Goal: Contribute content

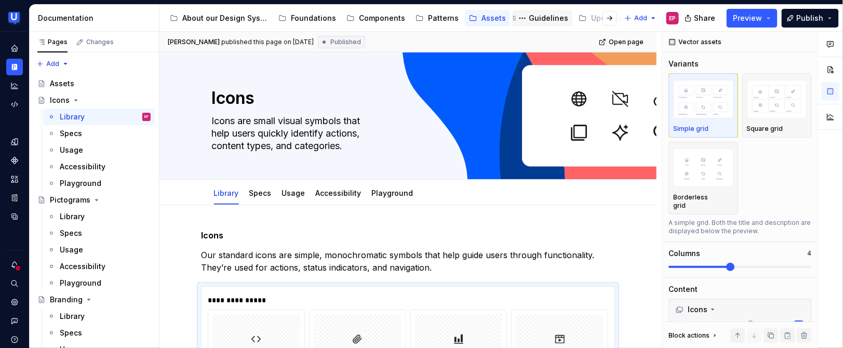
click at [545, 18] on div "Guidelines" at bounding box center [548, 18] width 39 height 10
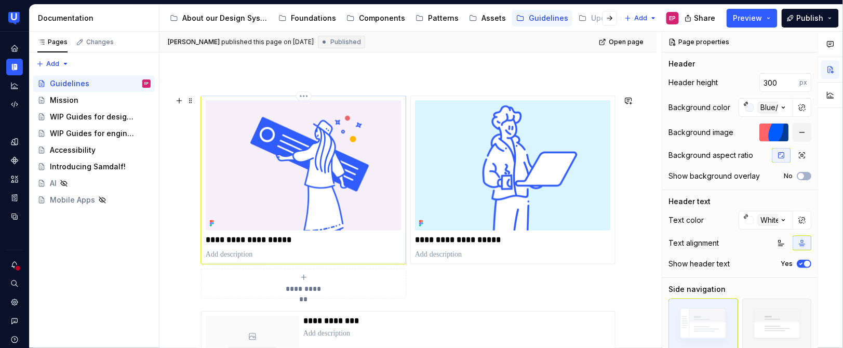
scroll to position [186, 0]
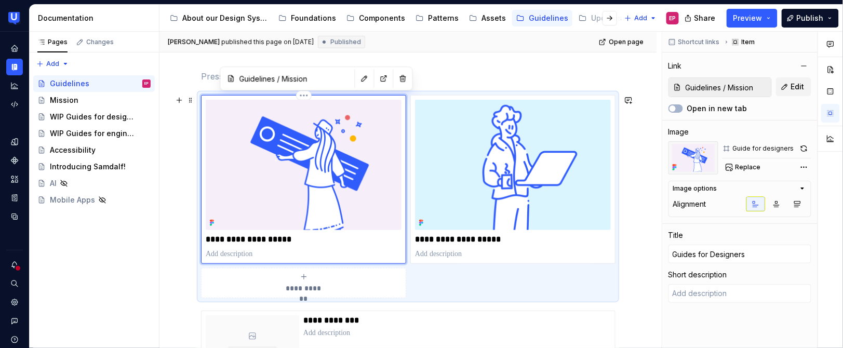
click at [302, 187] on img at bounding box center [304, 165] width 196 height 130
click at [78, 119] on div "WIP Guides for designers" at bounding box center [85, 117] width 70 height 10
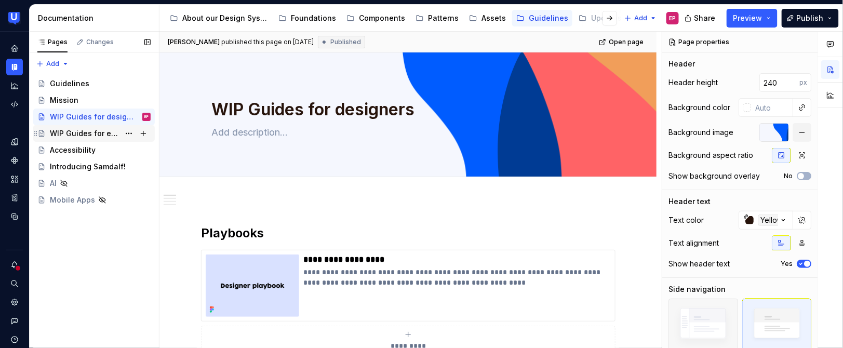
click at [104, 126] on div "WIP Guides for engineers" at bounding box center [100, 133] width 101 height 15
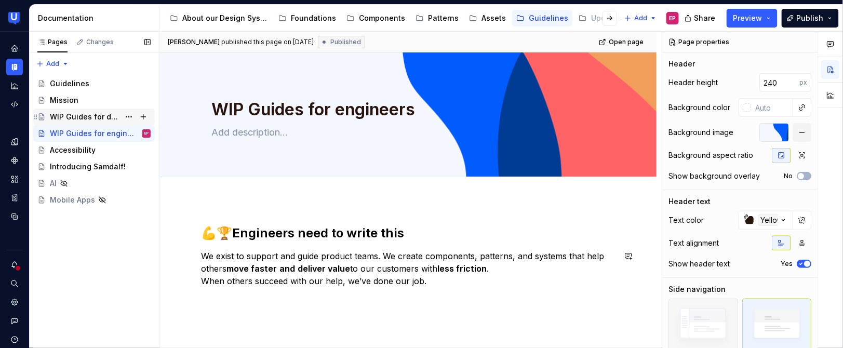
click at [76, 119] on div "WIP Guides for designers" at bounding box center [85, 117] width 70 height 10
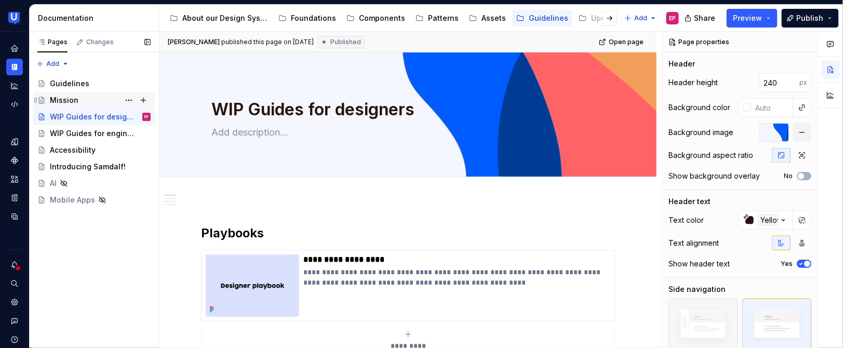
click at [83, 100] on div "Mission" at bounding box center [100, 100] width 101 height 15
click at [93, 98] on div "Mission" at bounding box center [100, 100] width 101 height 15
click at [97, 99] on div "Mission" at bounding box center [100, 100] width 101 height 15
click at [129, 99] on button "Page tree" at bounding box center [129, 100] width 15 height 15
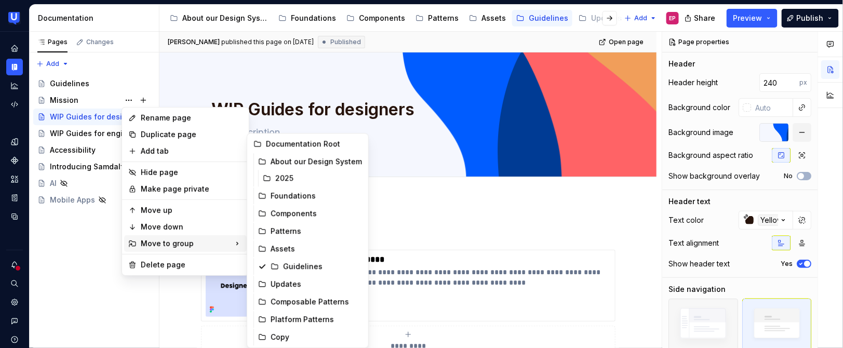
click at [442, 221] on html "UserTesting Design System EP Design system data Documentation Accessibility gui…" at bounding box center [421, 174] width 843 height 348
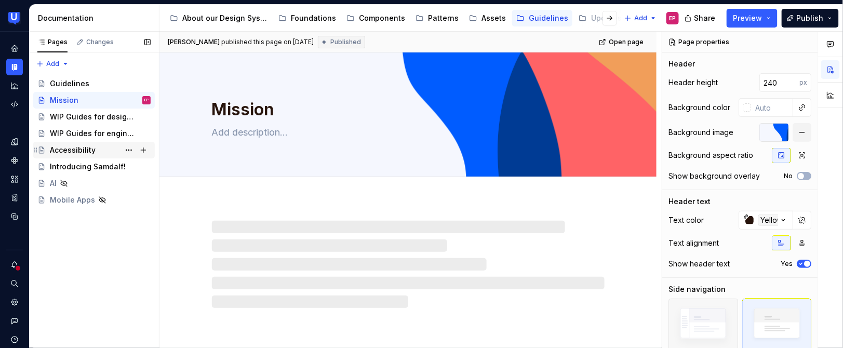
click at [100, 149] on div "Accessibility" at bounding box center [100, 150] width 101 height 15
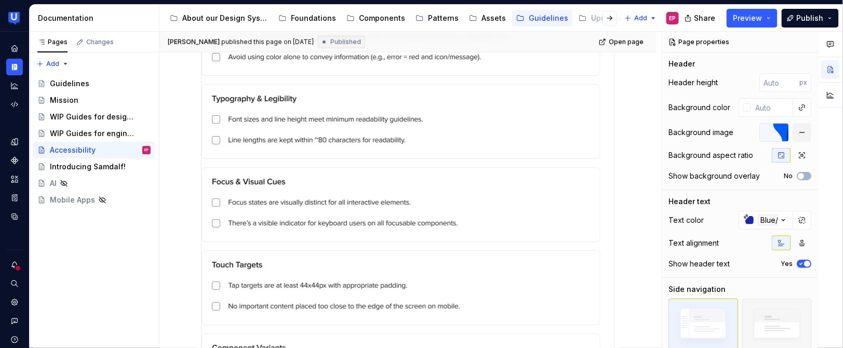
scroll to position [371, 0]
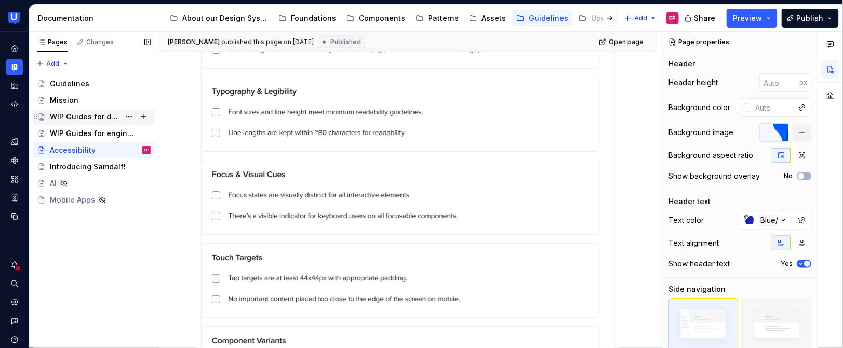
click at [82, 115] on div "WIP Guides for designers" at bounding box center [85, 117] width 70 height 10
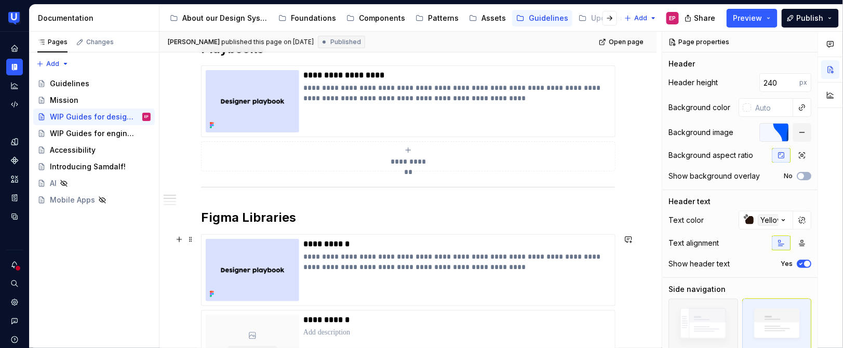
scroll to position [181, 0]
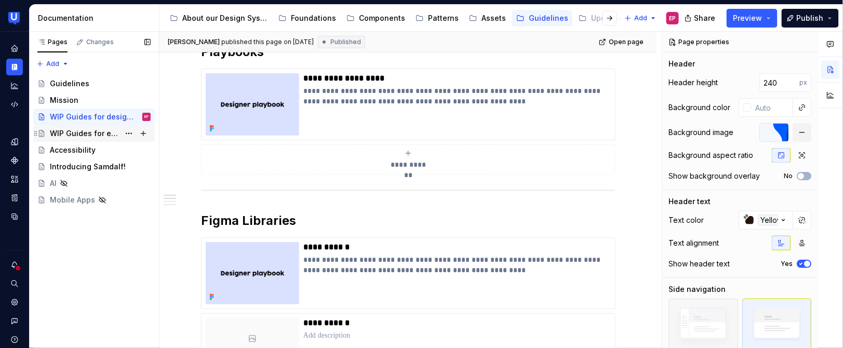
click at [73, 131] on div "WIP Guides for engineers" at bounding box center [85, 133] width 70 height 10
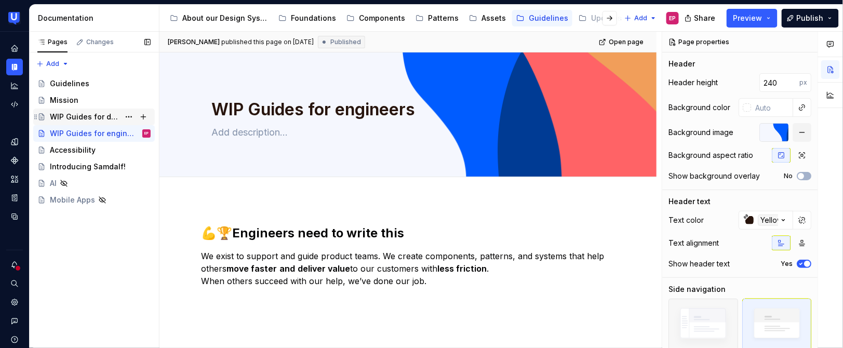
click at [74, 112] on div "WIP Guides for designers" at bounding box center [85, 117] width 70 height 10
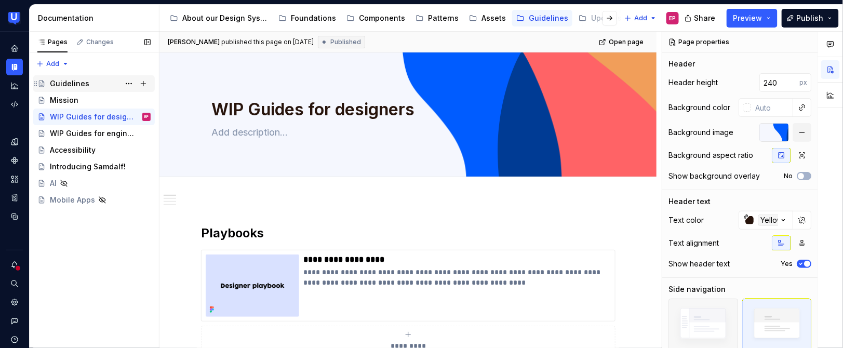
click at [63, 82] on div "Guidelines" at bounding box center [69, 83] width 39 height 10
click at [543, 18] on div "Guidelines" at bounding box center [548, 18] width 39 height 10
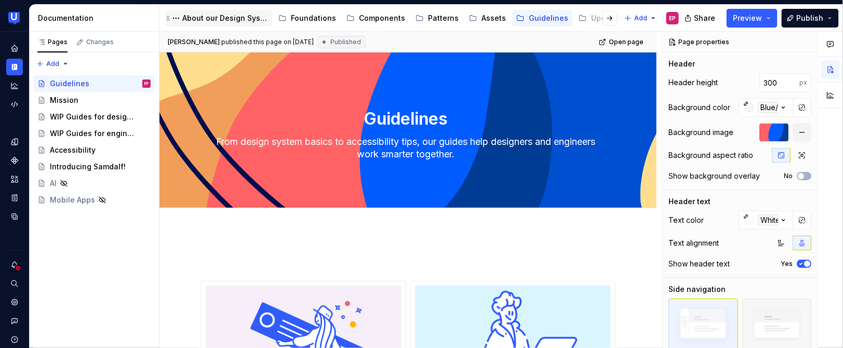
click at [244, 14] on div "About our Design System" at bounding box center [225, 18] width 86 height 10
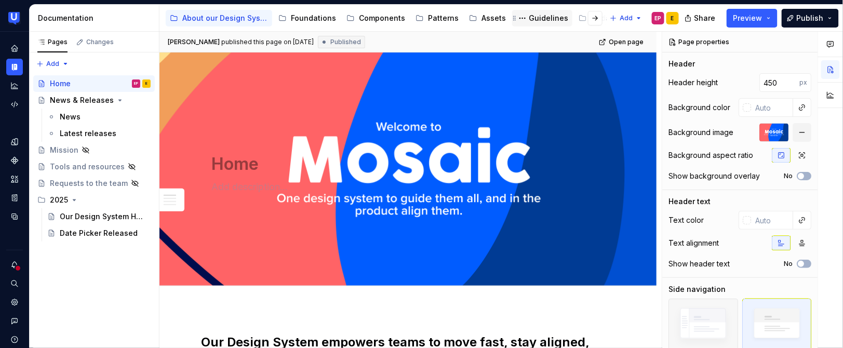
click at [537, 13] on div "Guidelines" at bounding box center [548, 18] width 39 height 10
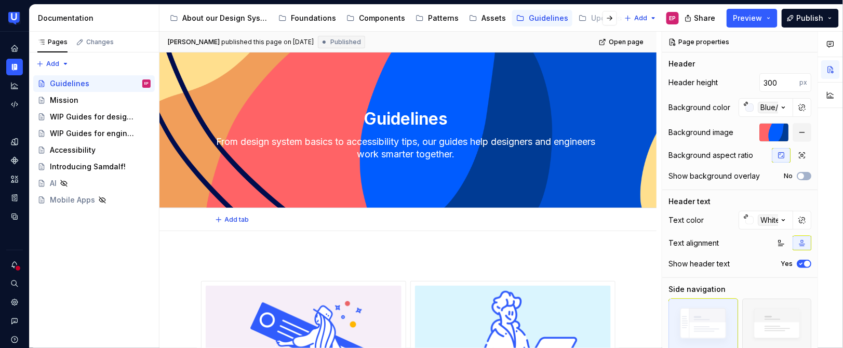
type textarea "*"
click at [236, 22] on div "About our Design System" at bounding box center [225, 18] width 86 height 10
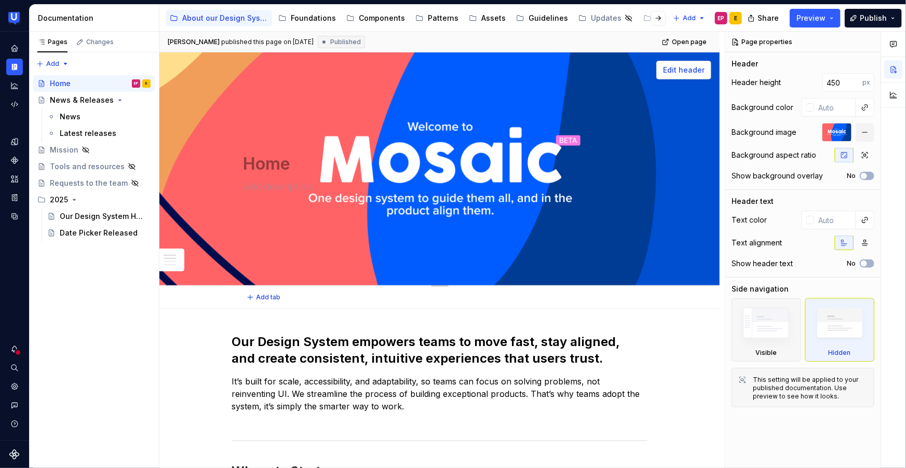
click at [675, 63] on button "Edit header" at bounding box center [683, 70] width 55 height 19
click at [679, 71] on span "Edit header" at bounding box center [684, 70] width 42 height 10
click at [842, 134] on button "button" at bounding box center [865, 132] width 19 height 19
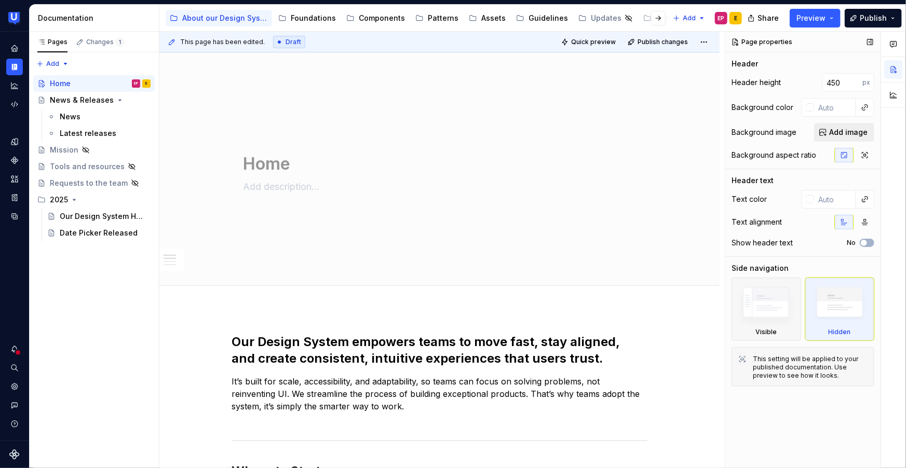
type textarea "*"
click at [842, 132] on span "Add image" at bounding box center [848, 132] width 38 height 10
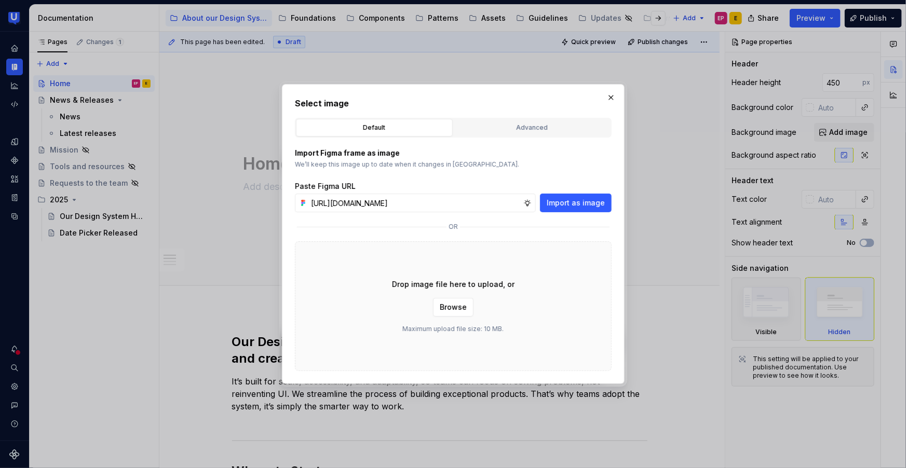
scroll to position [0, 258]
type input "[URL][DOMAIN_NAME]"
click at [578, 207] on span "Import as image" at bounding box center [576, 203] width 58 height 10
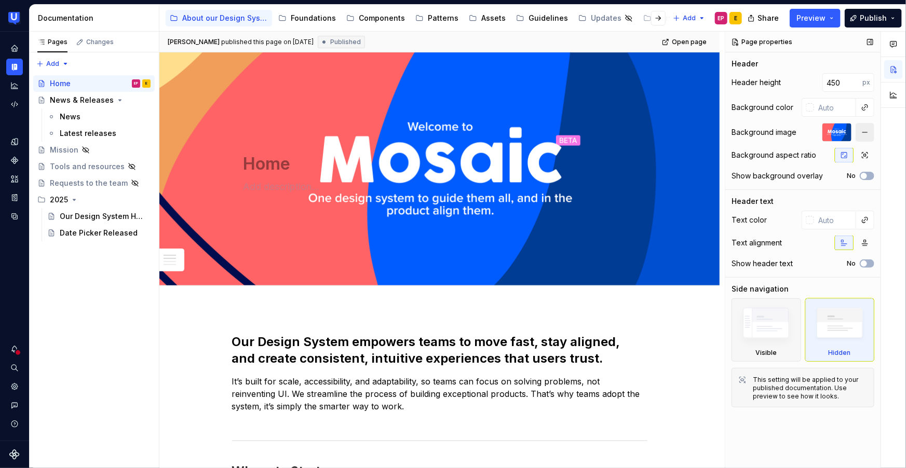
click at [842, 129] on button "button" at bounding box center [865, 132] width 19 height 19
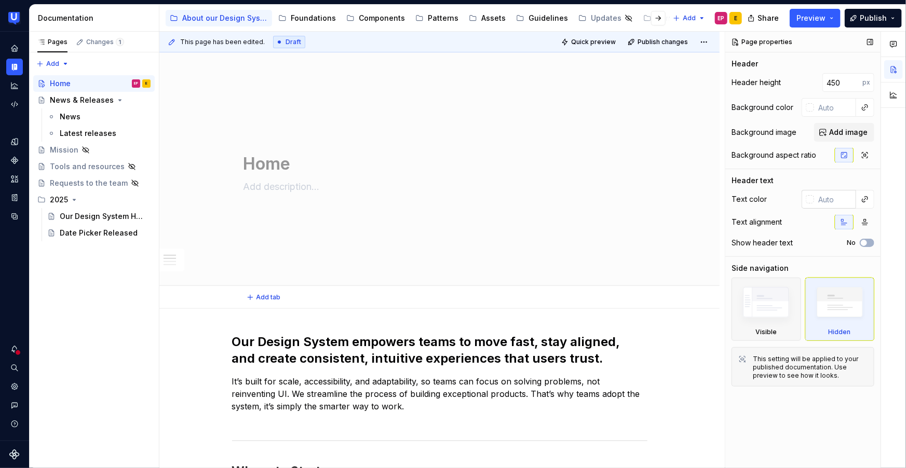
type textarea "*"
click at [837, 130] on span "Add image" at bounding box center [848, 132] width 38 height 10
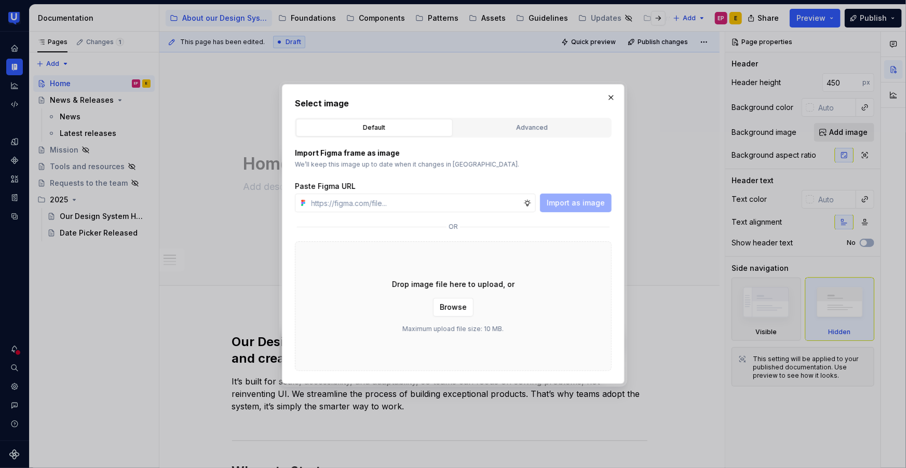
type input "[URL][DOMAIN_NAME]"
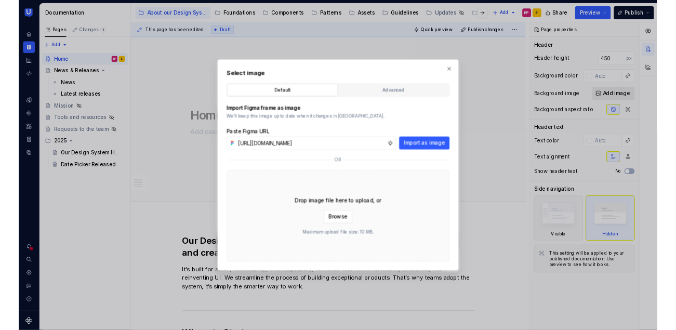
scroll to position [0, 258]
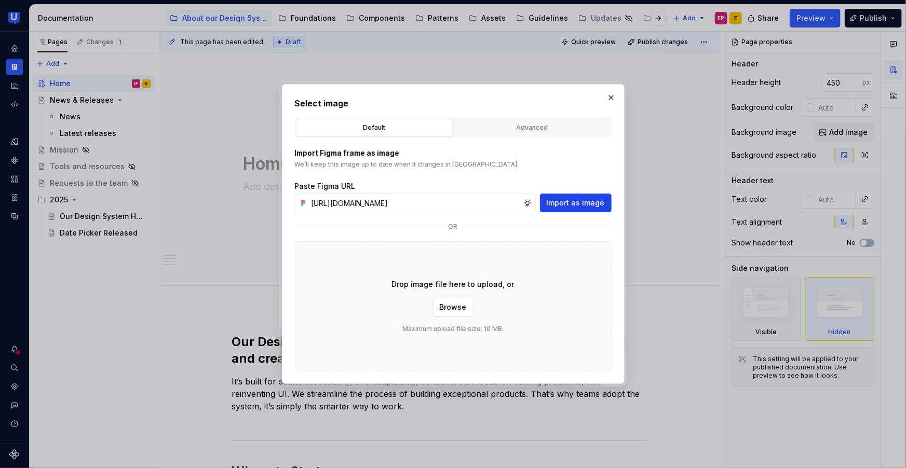
click at [576, 206] on span "Import as image" at bounding box center [576, 203] width 58 height 10
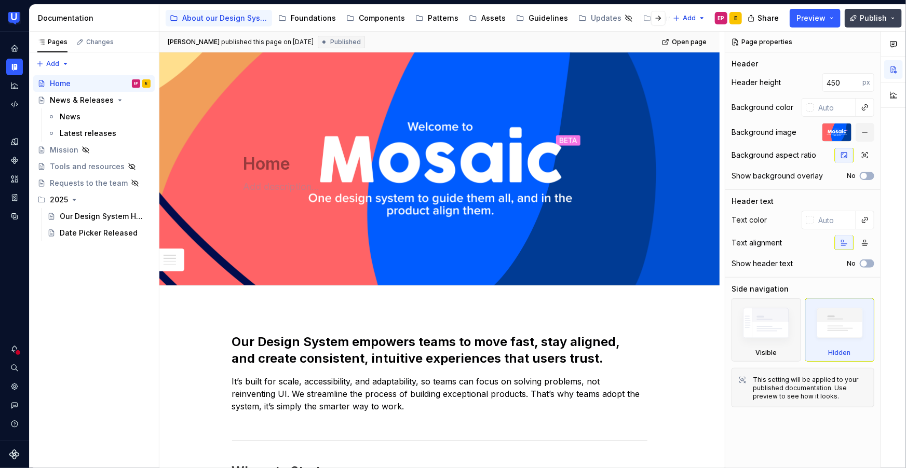
click at [842, 21] on span "Publish" at bounding box center [873, 18] width 27 height 10
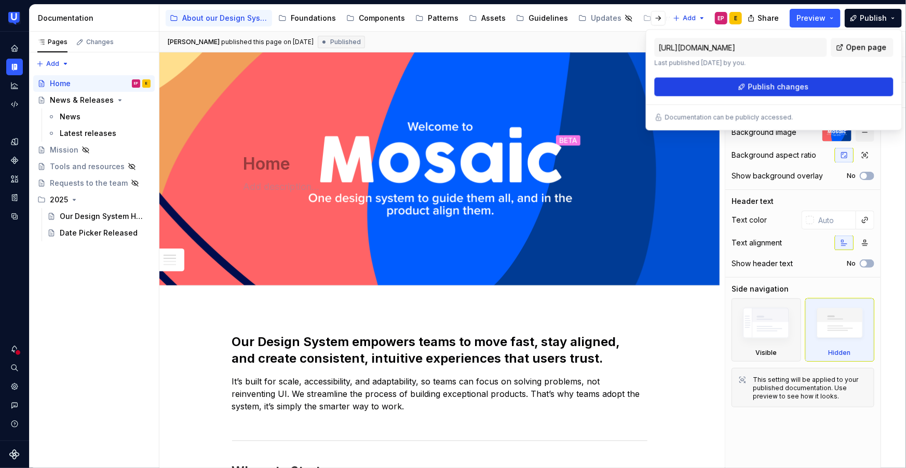
click at [787, 85] on span "Publish changes" at bounding box center [778, 87] width 61 height 10
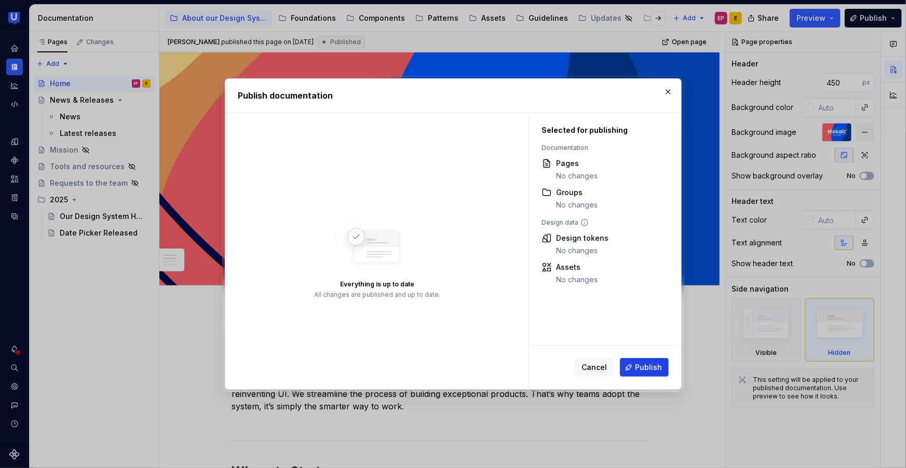
click at [643, 347] on span "Publish" at bounding box center [648, 367] width 27 height 10
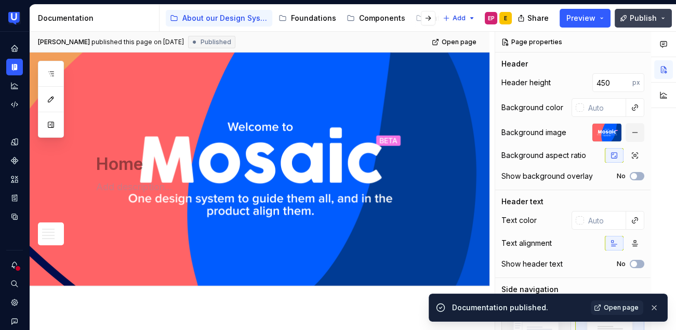
click at [632, 18] on span "Publish" at bounding box center [642, 18] width 27 height 10
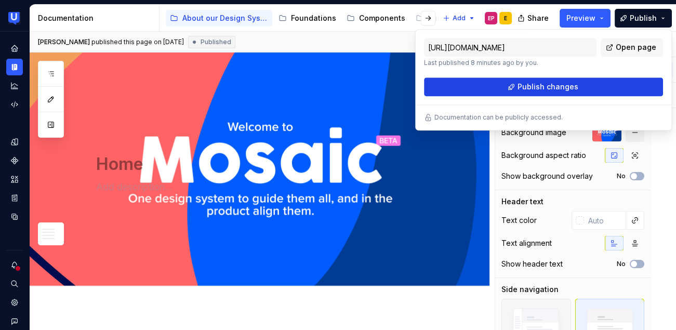
click at [570, 87] on span "Publish changes" at bounding box center [547, 87] width 61 height 10
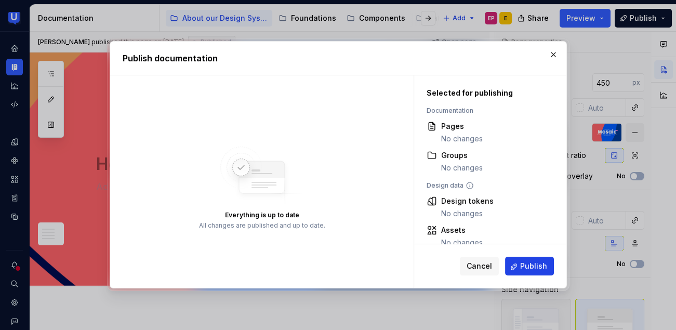
click at [538, 261] on span "Publish" at bounding box center [533, 266] width 27 height 10
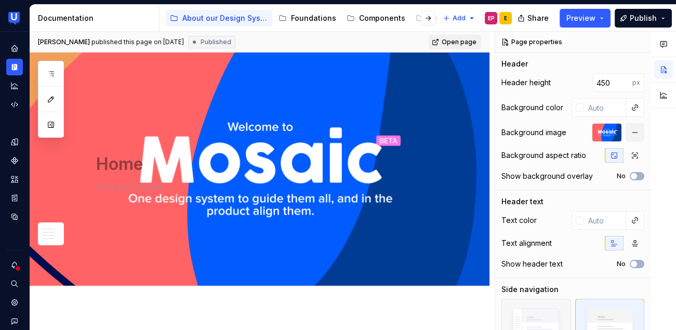
click at [454, 45] on span "Open page" at bounding box center [458, 42] width 35 height 8
type textarea "*"
